Goal: Task Accomplishment & Management: Manage account settings

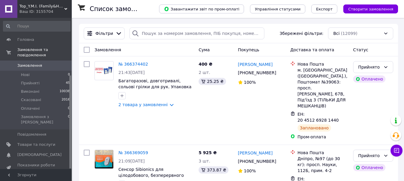
click at [27, 178] on span "Відгуки" at bounding box center [25, 180] width 16 height 5
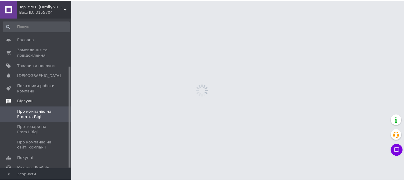
scroll to position [71, 0]
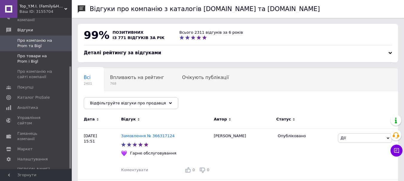
click at [32, 57] on span "Про товари на Prom і Bigl" at bounding box center [36, 59] width 38 height 11
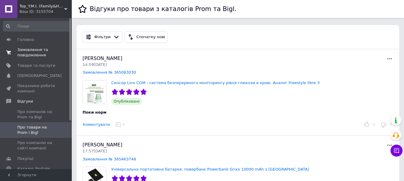
click at [30, 52] on span "Замовлення та повідомлення" at bounding box center [36, 52] width 38 height 11
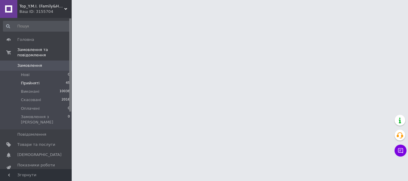
click at [31, 81] on span "Прийняті" at bounding box center [30, 83] width 19 height 5
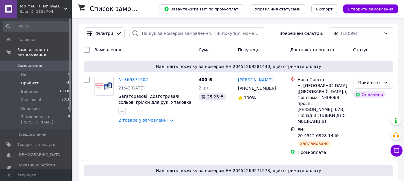
click at [27, 81] on span "Прийняті" at bounding box center [30, 83] width 19 height 5
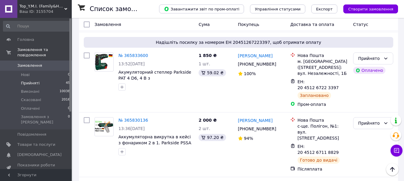
scroll to position [2513, 0]
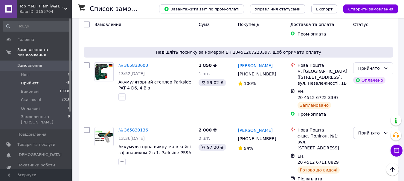
click at [375, 62] on li "Виконано" at bounding box center [372, 64] width 39 height 11
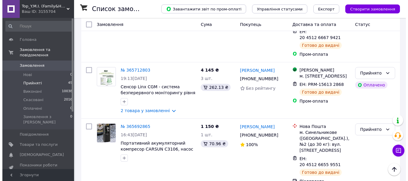
scroll to position [2872, 0]
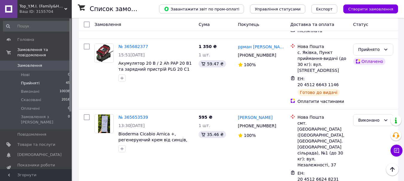
click at [365, 135] on li "Скасовано" at bounding box center [372, 133] width 39 height 11
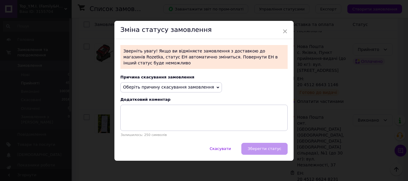
click at [204, 85] on span "Оберіть причину скасування замовлення" at bounding box center [171, 88] width 102 height 10
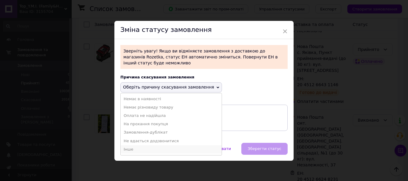
click at [132, 146] on li "Інше" at bounding box center [171, 150] width 101 height 8
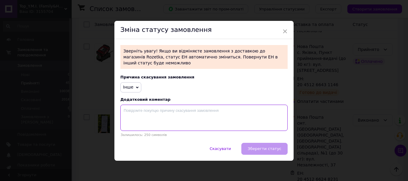
click at [139, 114] on textarea at bounding box center [203, 118] width 167 height 26
type textarea "Жахливий покупець !"
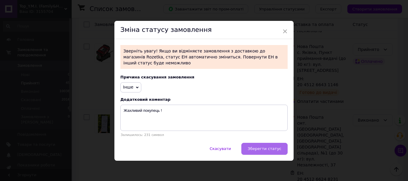
click at [259, 147] on span "Зберегти статус" at bounding box center [265, 149] width 34 height 4
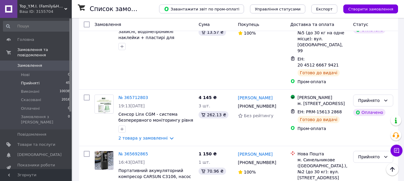
scroll to position [2801, 0]
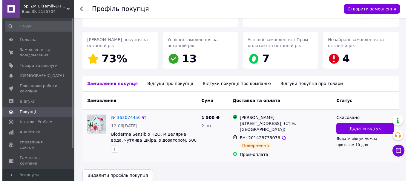
scroll to position [85, 0]
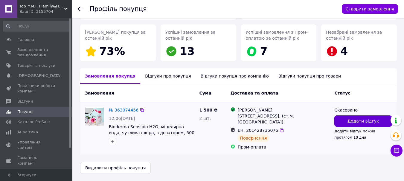
click at [342, 120] on button "Додати відгук" at bounding box center [363, 121] width 58 height 11
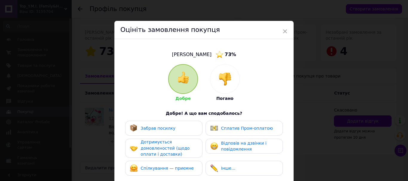
click at [227, 77] on img at bounding box center [225, 79] width 13 height 13
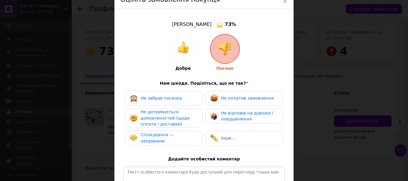
scroll to position [60, 0]
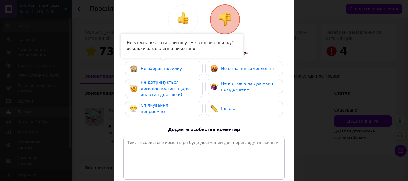
click at [174, 71] on span "Не забрав посилку" at bounding box center [162, 68] width 42 height 5
click at [162, 67] on span "Не забрав посилку" at bounding box center [162, 68] width 42 height 5
click at [156, 68] on span "Не забрав посилку" at bounding box center [162, 68] width 42 height 5
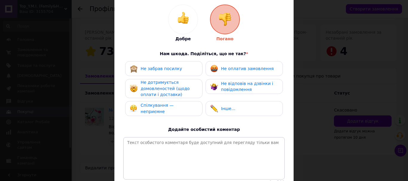
click at [237, 69] on span "Не оплатив замовлення" at bounding box center [247, 68] width 53 height 5
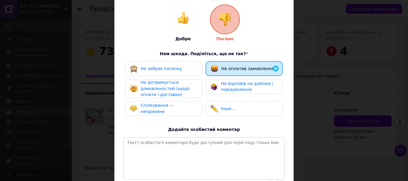
click at [181, 84] on div "Не дотримується домовленостей (щодо оплати і доставки)" at bounding box center [169, 89] width 57 height 19
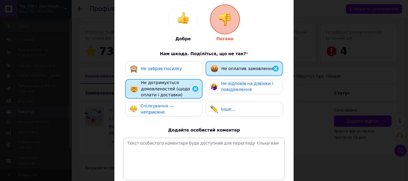
click at [165, 76] on div "Не забрав посилку Не оплатив замовлення Не дотримується домовленостей (щодо опл…" at bounding box center [203, 90] width 161 height 59
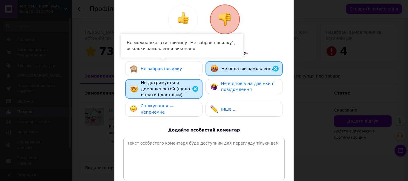
click at [159, 68] on span "Не забрав посилку" at bounding box center [162, 68] width 42 height 5
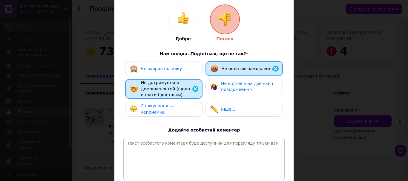
click at [163, 106] on span "Спілкування — неприємне" at bounding box center [157, 109] width 33 height 11
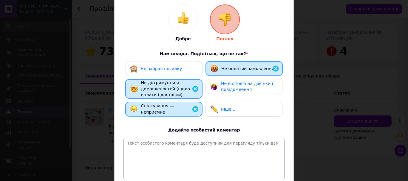
click at [231, 77] on div "Не забрав посилку Не оплатив замовлення Не дотримується домовленостей (щодо опл…" at bounding box center [203, 90] width 161 height 59
click at [230, 85] on span "Не відповів на дзвінки і повідомлення" at bounding box center [247, 86] width 52 height 11
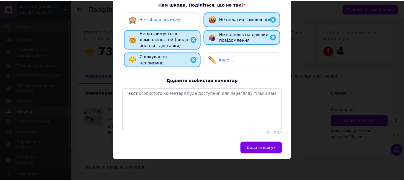
scroll to position [113, 0]
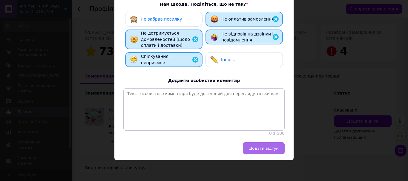
click at [270, 145] on button "Додати відгук" at bounding box center [264, 149] width 42 height 12
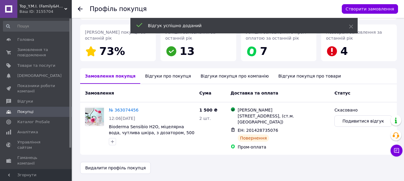
click at [164, 78] on div "Відгуки про покупця" at bounding box center [167, 76] width 55 height 16
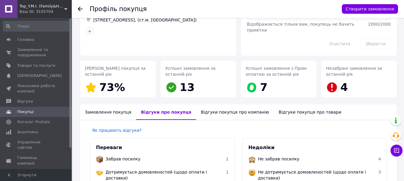
scroll to position [48, 0]
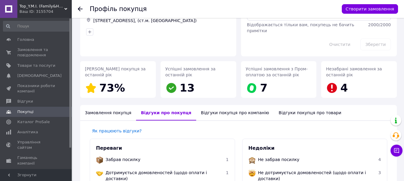
click at [206, 111] on div "Відгуки покупця про компанію" at bounding box center [235, 113] width 78 height 16
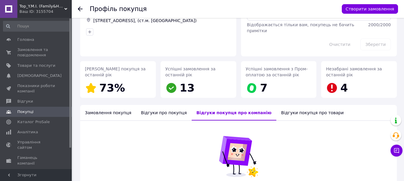
click at [113, 113] on div "Замовлення покупця" at bounding box center [108, 113] width 56 height 16
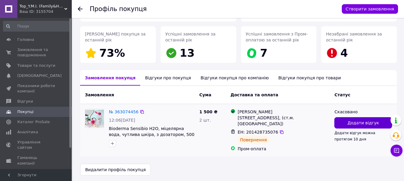
scroll to position [85, 0]
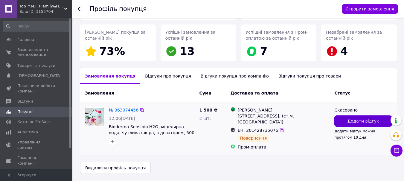
click at [367, 124] on span "Додати відгук" at bounding box center [362, 121] width 31 height 6
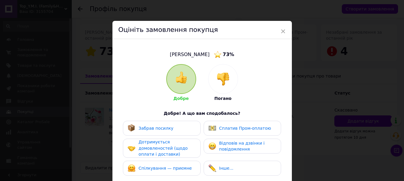
click at [227, 83] on img at bounding box center [222, 79] width 13 height 13
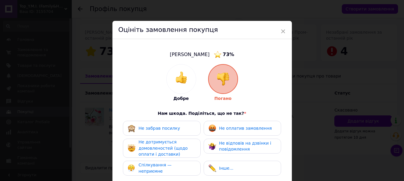
click at [184, 85] on div at bounding box center [181, 79] width 29 height 29
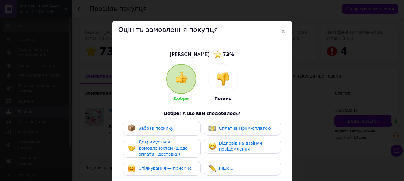
click at [216, 85] on img at bounding box center [222, 79] width 13 height 13
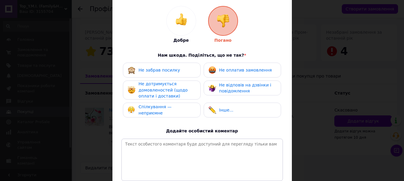
scroll to position [60, 0]
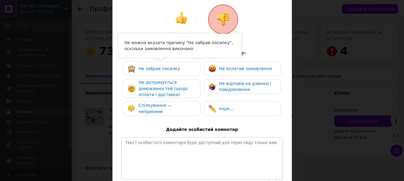
click at [164, 72] on div "Не забрав посилку" at bounding box center [154, 69] width 52 height 8
click at [159, 70] on span "Не забрав посилку" at bounding box center [159, 68] width 42 height 5
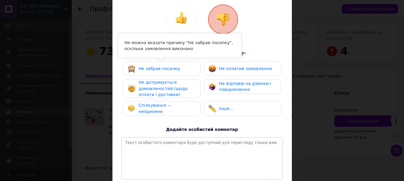
click at [159, 70] on span "Не забрав посилку" at bounding box center [159, 68] width 42 height 5
click at [159, 71] on span "Не забрав посилку" at bounding box center [159, 68] width 42 height 5
click at [157, 82] on span "Не дотримується домовленостей (щодо оплати і доставки)" at bounding box center [162, 88] width 49 height 17
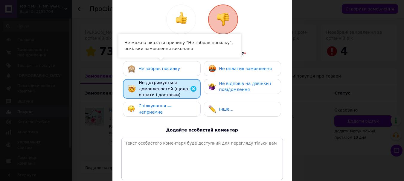
click at [159, 106] on span "Спілкування — неприємне" at bounding box center [154, 109] width 33 height 11
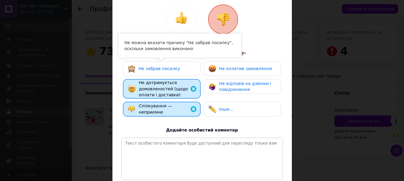
click at [213, 86] on img at bounding box center [212, 87] width 8 height 8
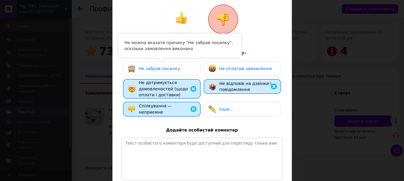
click at [212, 70] on img at bounding box center [212, 69] width 8 height 8
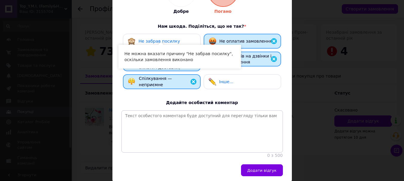
scroll to position [113, 0]
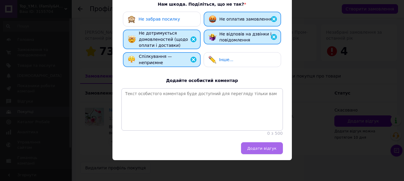
click at [258, 146] on span "Додати відгук" at bounding box center [261, 148] width 29 height 4
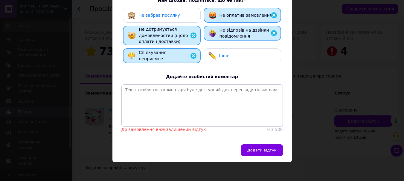
click at [262, 153] on span "Додати відгук" at bounding box center [261, 150] width 29 height 4
click at [167, 108] on textarea at bounding box center [201, 106] width 161 height 42
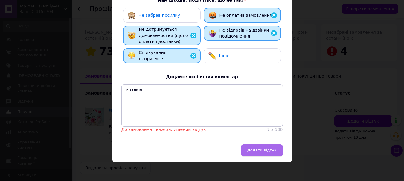
click at [250, 150] on button "Додати відгук" at bounding box center [262, 151] width 42 height 12
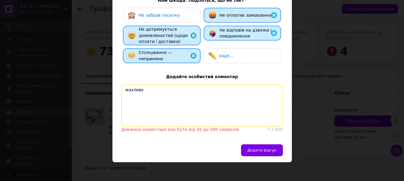
click at [143, 93] on textarea "жахливо" at bounding box center [201, 106] width 161 height 42
type textarea "ж"
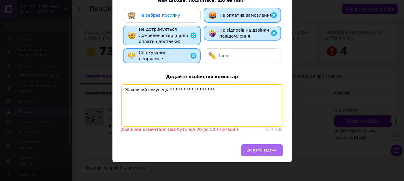
type textarea "Жахливий покупець !!!!!!!!!!!!!!!!!!!!!!!!!!!!!"
click at [270, 153] on span "Додати відгук" at bounding box center [261, 150] width 29 height 4
click at [201, 89] on textarea "Жахливий покупець !!!!!!!!!!!!!!!!!!!!!!!!!!!!!" at bounding box center [201, 106] width 161 height 42
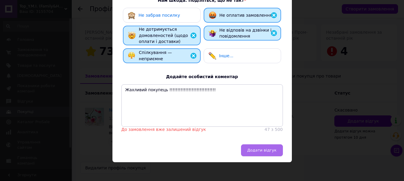
click at [265, 150] on button "Додати відгук" at bounding box center [262, 151] width 42 height 12
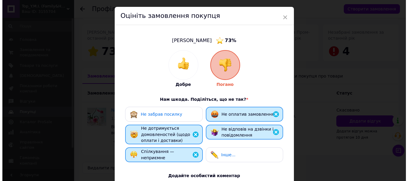
scroll to position [0, 0]
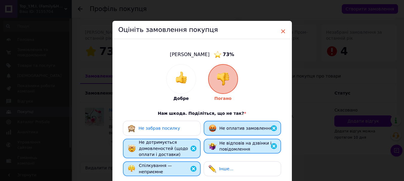
click at [282, 29] on span "×" at bounding box center [282, 31] width 5 height 10
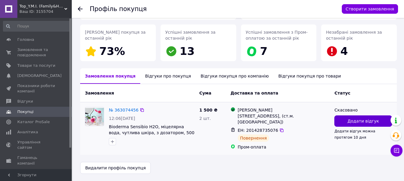
click at [359, 123] on span "Додати відгук" at bounding box center [362, 121] width 31 height 6
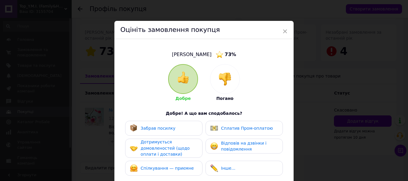
click at [226, 83] on img at bounding box center [225, 79] width 13 height 13
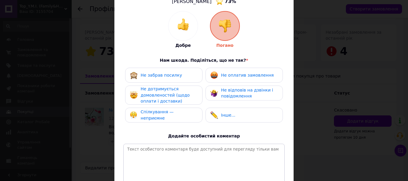
scroll to position [113, 0]
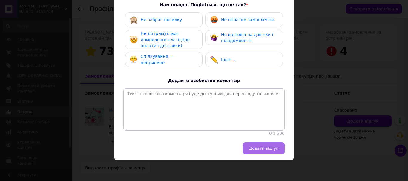
click at [263, 153] on button "Додати відгук" at bounding box center [264, 149] width 42 height 12
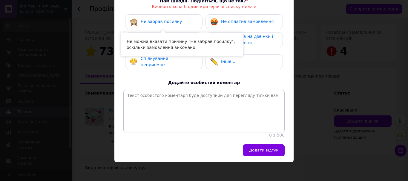
click at [141, 45] on div "Не можна вказати причину "Не забрав посилку", оскільки замовлення виконано" at bounding box center [182, 45] width 111 height 12
click at [161, 24] on span "Не забрав посилку" at bounding box center [162, 21] width 42 height 5
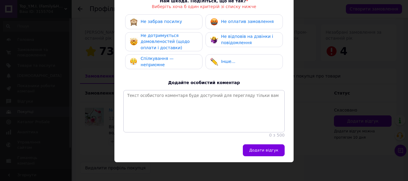
click at [160, 22] on span "Не забрав посилку" at bounding box center [162, 21] width 42 height 5
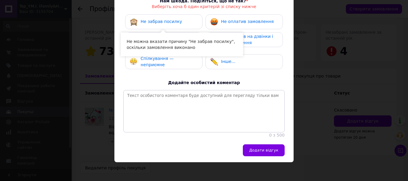
click at [156, 45] on div "Не можна вказати причину "Не забрав посилку", оскільки замовлення виконано" at bounding box center [182, 45] width 111 height 12
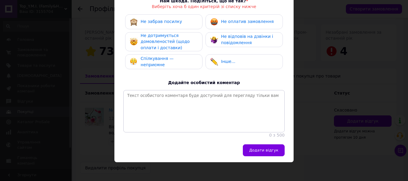
click at [157, 42] on span "Не дотримується домовленостей (щодо оплати і доставки)" at bounding box center [165, 41] width 49 height 17
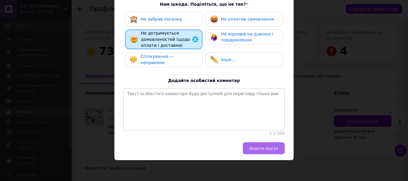
click at [268, 153] on button "Додати відгук" at bounding box center [264, 149] width 42 height 12
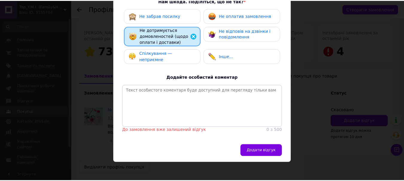
scroll to position [0, 0]
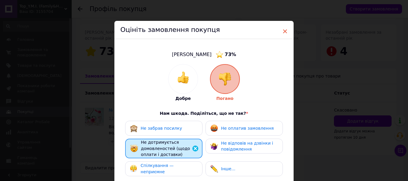
click at [282, 31] on span "×" at bounding box center [284, 31] width 5 height 10
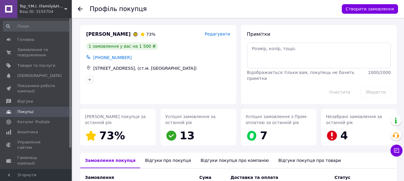
click at [80, 10] on icon at bounding box center [80, 9] width 5 height 5
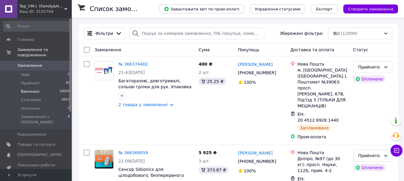
click at [27, 89] on span "Виконані" at bounding box center [30, 91] width 19 height 5
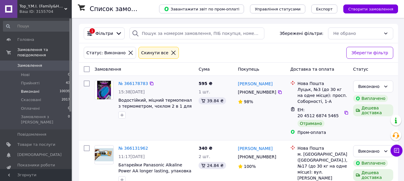
click at [88, 85] on input "checkbox" at bounding box center [87, 84] width 6 height 6
checkbox input "true"
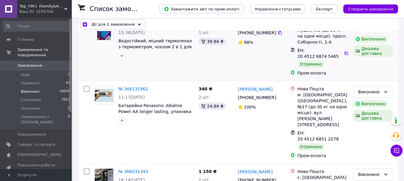
scroll to position [60, 0]
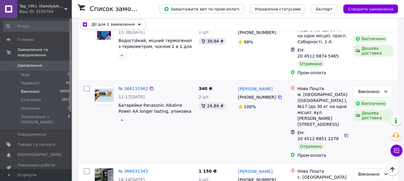
click at [85, 86] on input "checkbox" at bounding box center [87, 89] width 6 height 6
checkbox input "true"
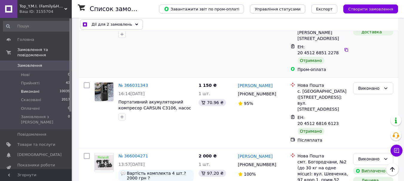
scroll to position [179, 0]
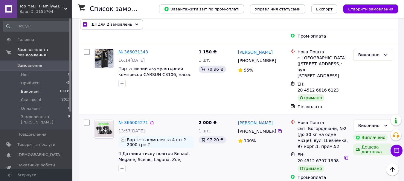
click at [85, 120] on input "checkbox" at bounding box center [87, 123] width 6 height 6
checkbox input "true"
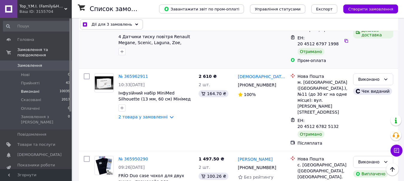
scroll to position [329, 0]
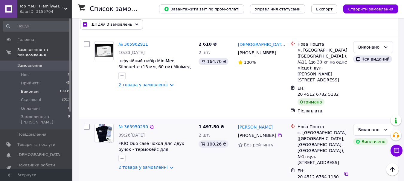
click at [86, 124] on input "checkbox" at bounding box center [87, 127] width 6 height 6
checkbox input "true"
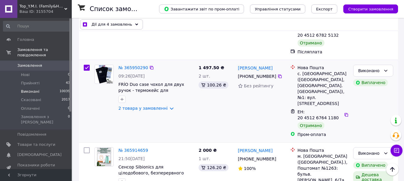
scroll to position [389, 0]
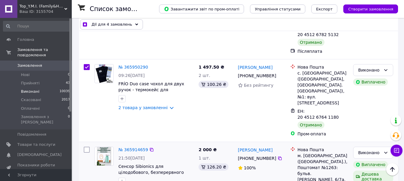
click at [86, 147] on input "checkbox" at bounding box center [87, 150] width 6 height 6
checkbox input "true"
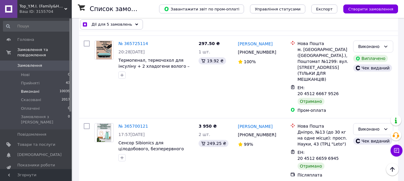
scroll to position [777, 0]
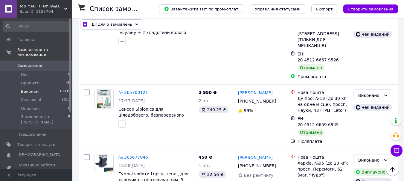
checkbox input "true"
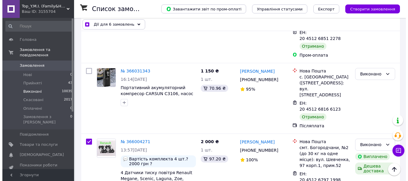
scroll to position [0, 0]
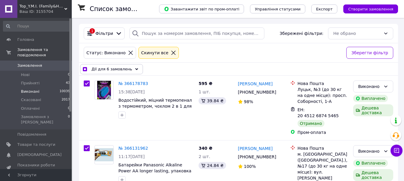
click at [135, 68] on icon at bounding box center [136, 69] width 3 height 3
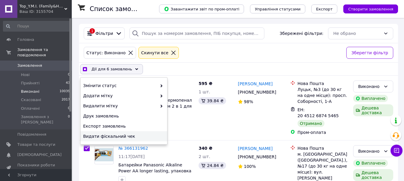
click at [116, 135] on span "Видати фіскальний чек" at bounding box center [123, 137] width 80 height 6
checkbox input "true"
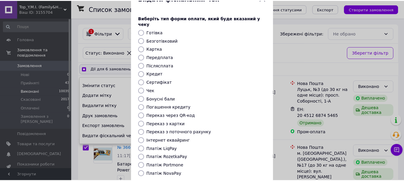
scroll to position [49, 0]
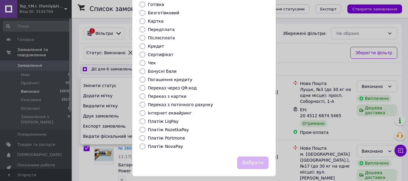
click at [140, 127] on input "Платіж RozetkaPay" at bounding box center [143, 130] width 6 height 6
radio input "true"
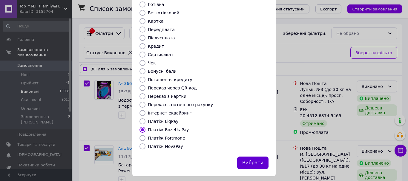
click at [250, 157] on button "Вибрати" at bounding box center [252, 163] width 31 height 13
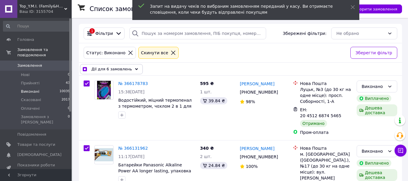
checkbox input "true"
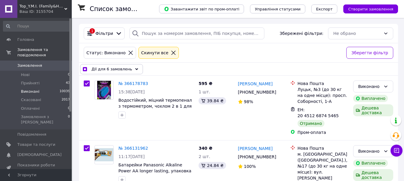
click at [33, 89] on span "Виконані" at bounding box center [30, 91] width 19 height 5
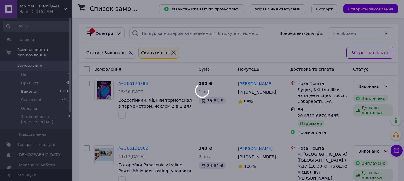
checkbox input "false"
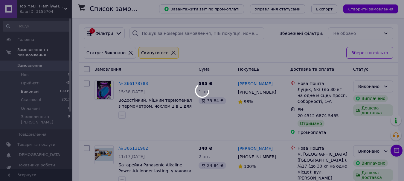
checkbox input "false"
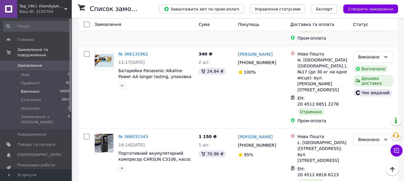
scroll to position [120, 0]
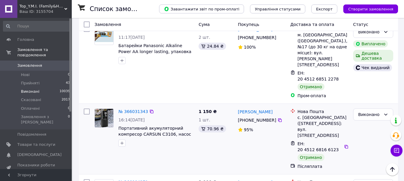
click at [87, 109] on input "checkbox" at bounding box center [87, 112] width 6 height 6
checkbox input "true"
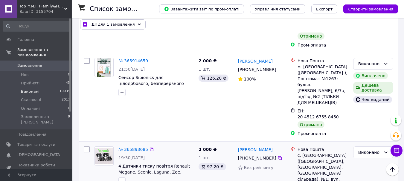
scroll to position [478, 0]
click at [88, 146] on input "checkbox" at bounding box center [87, 149] width 6 height 6
checkbox input "true"
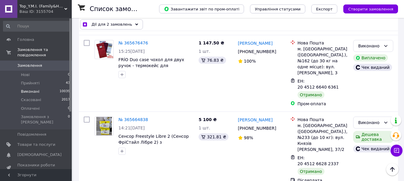
scroll to position [927, 0]
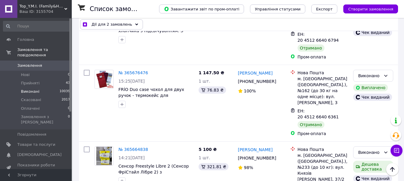
checkbox input "true"
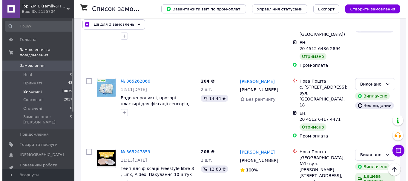
scroll to position [0, 0]
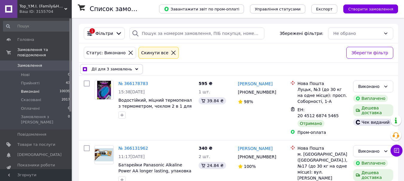
click at [135, 69] on icon at bounding box center [136, 69] width 3 height 3
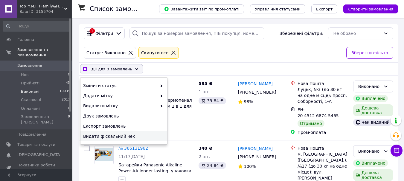
click at [111, 134] on span "Видати фіскальний чек" at bounding box center [123, 137] width 80 height 6
checkbox input "true"
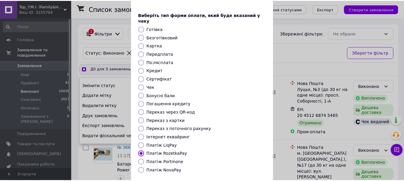
scroll to position [49, 0]
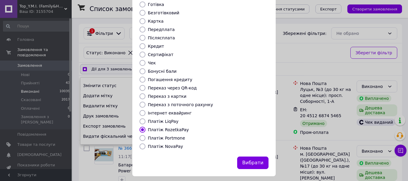
click at [142, 144] on input "Платіж NovaPay" at bounding box center [143, 147] width 6 height 6
radio input "true"
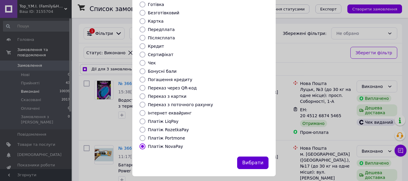
click at [246, 157] on button "Вибрати" at bounding box center [252, 163] width 31 height 13
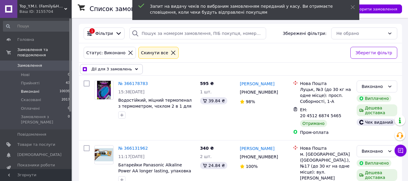
checkbox input "true"
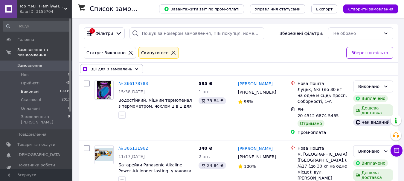
click at [32, 88] on li "Виконані 10039" at bounding box center [37, 92] width 74 height 8
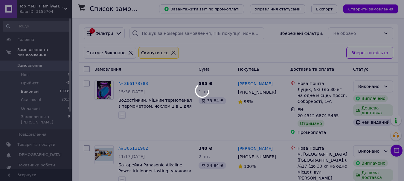
checkbox input "false"
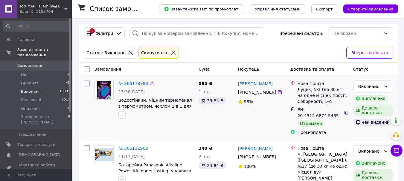
scroll to position [94, 0]
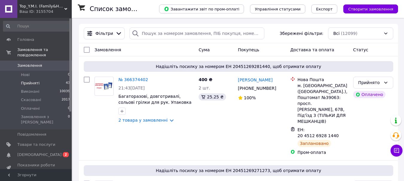
click at [30, 81] on span "Прийняті" at bounding box center [30, 83] width 19 height 5
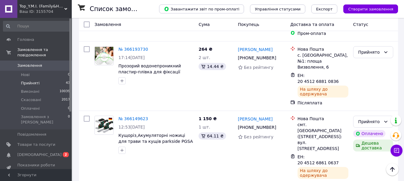
scroll to position [1577, 0]
